Goal: Information Seeking & Learning: Understand process/instructions

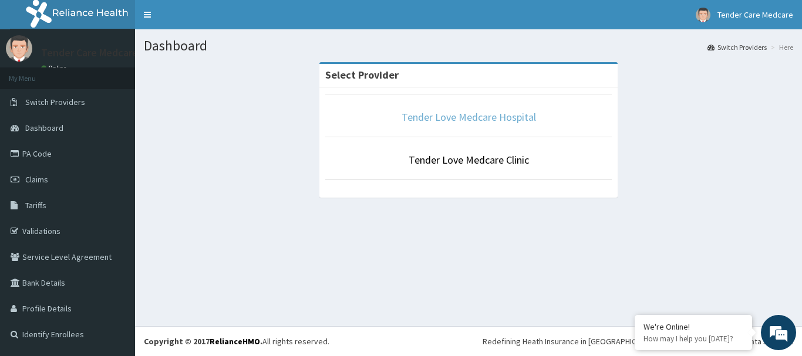
click at [472, 121] on link "Tender Love Medcare Hospital" at bounding box center [469, 117] width 134 height 14
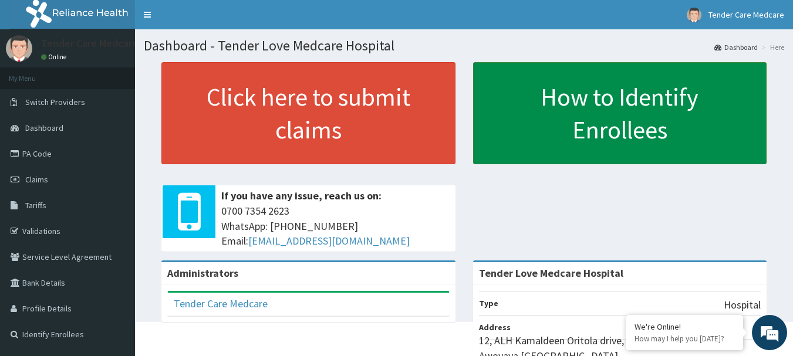
click at [609, 123] on link "How to Identify Enrollees" at bounding box center [620, 113] width 294 height 102
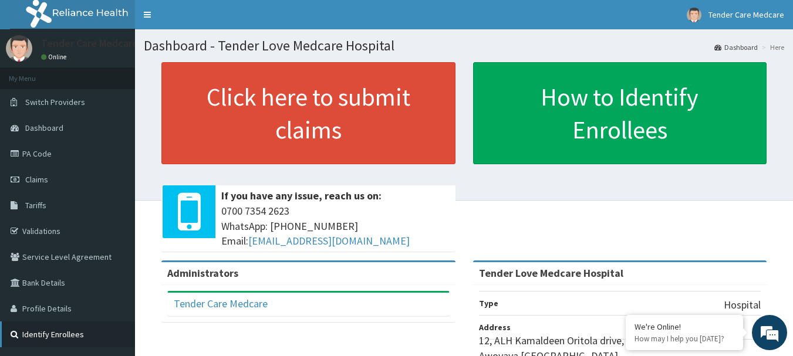
click at [61, 335] on link "Identify Enrollees" at bounding box center [67, 335] width 135 height 26
